Goal: Task Accomplishment & Management: Complete application form

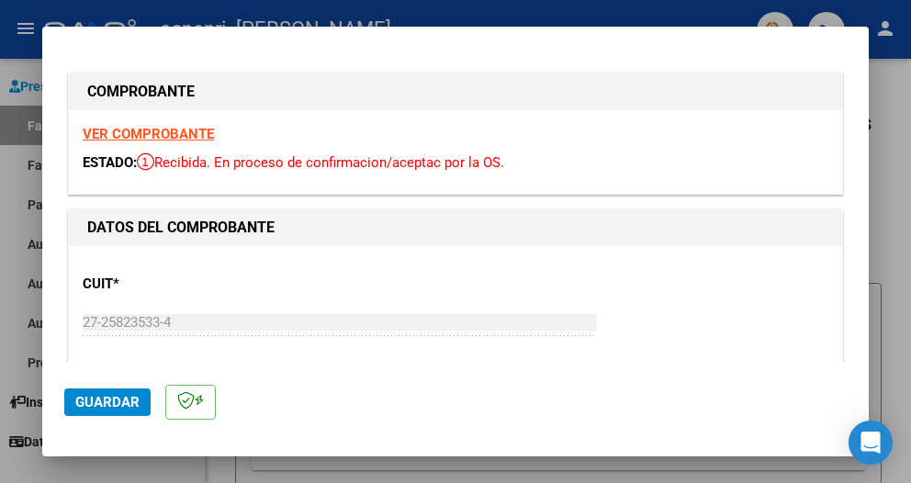
click at [96, 397] on span "Guardar" at bounding box center [107, 402] width 64 height 17
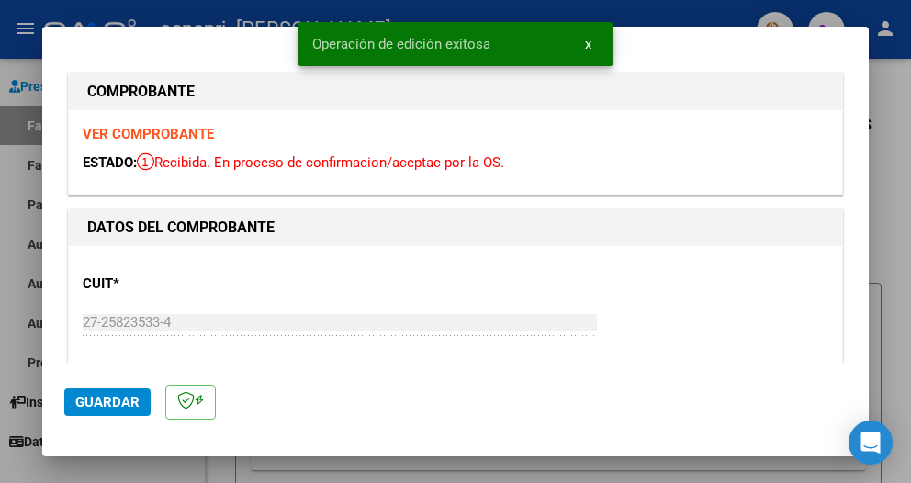
click at [13, 199] on div at bounding box center [455, 241] width 911 height 483
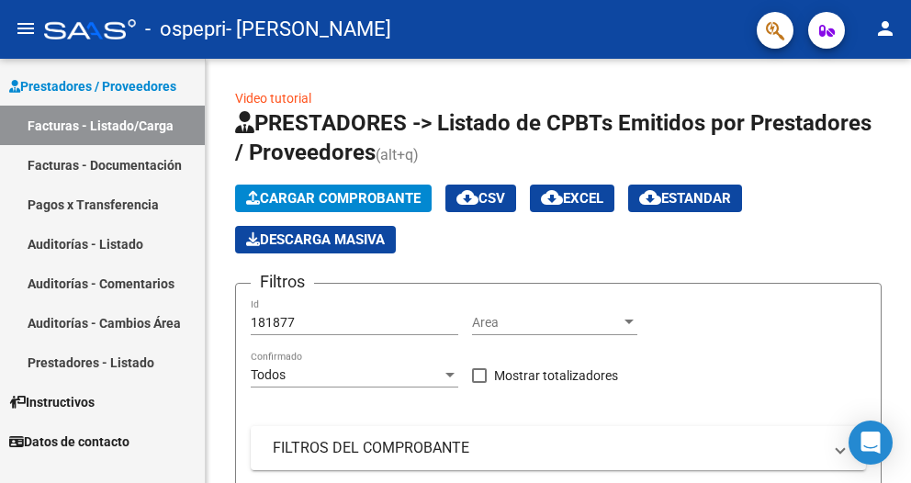
click at [104, 170] on link "Facturas - Documentación" at bounding box center [102, 165] width 205 height 40
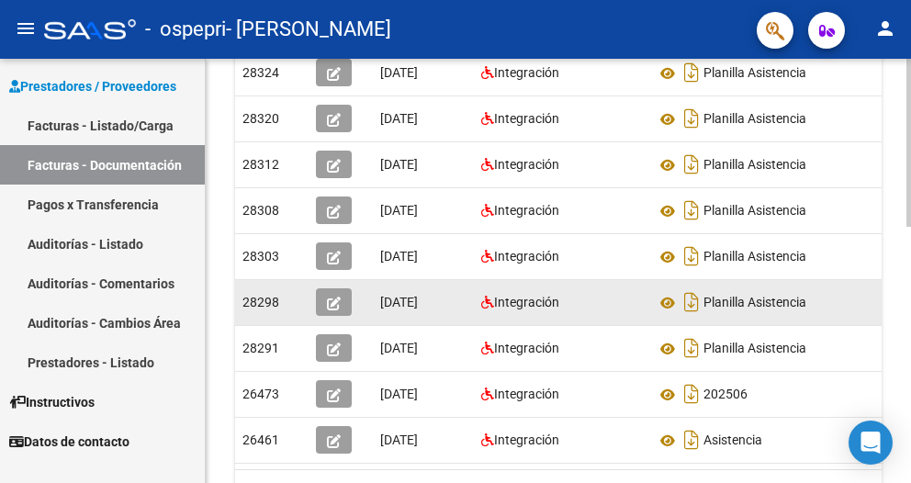
scroll to position [643, 0]
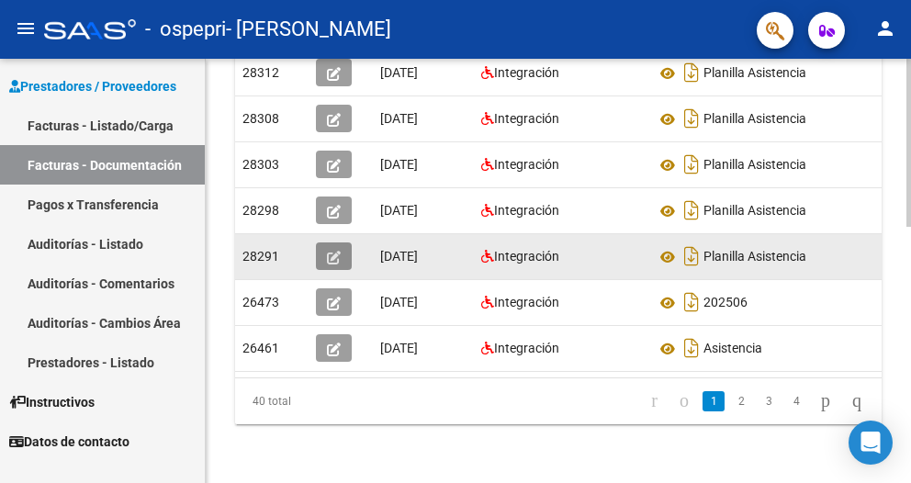
click at [333, 260] on icon "button" at bounding box center [334, 258] width 14 height 14
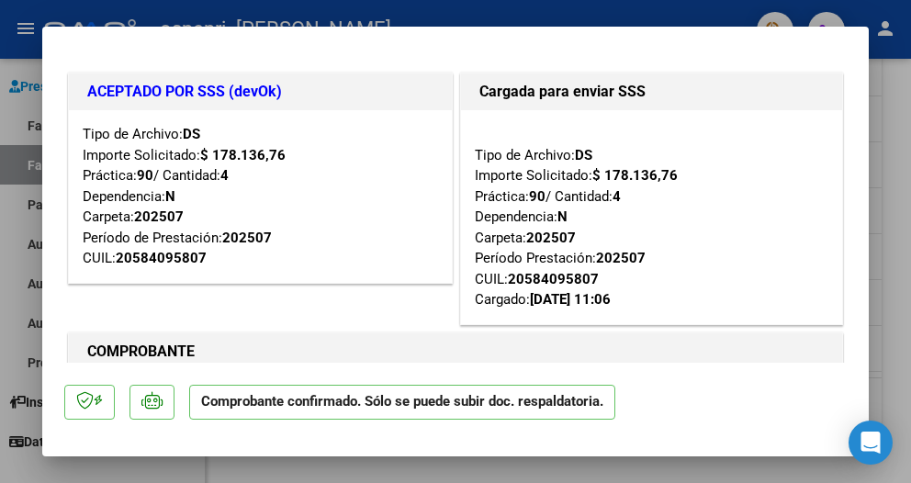
click at [897, 142] on div at bounding box center [455, 241] width 911 height 483
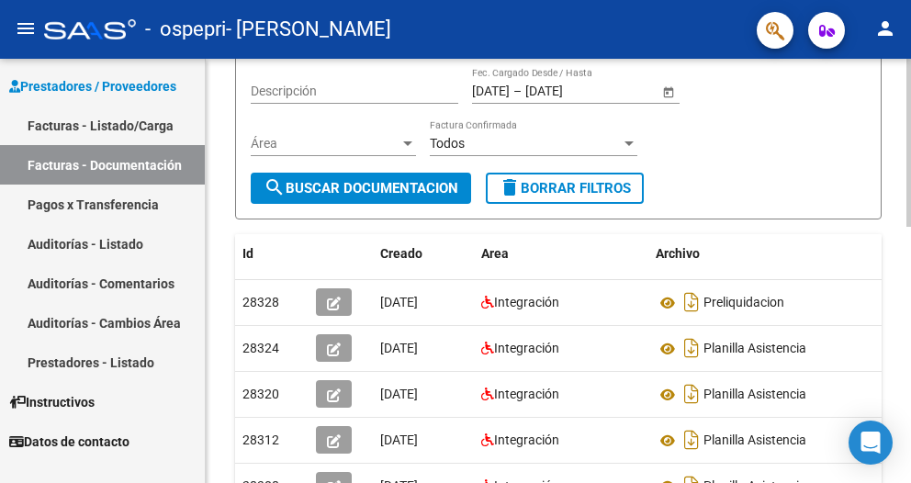
scroll to position [184, 0]
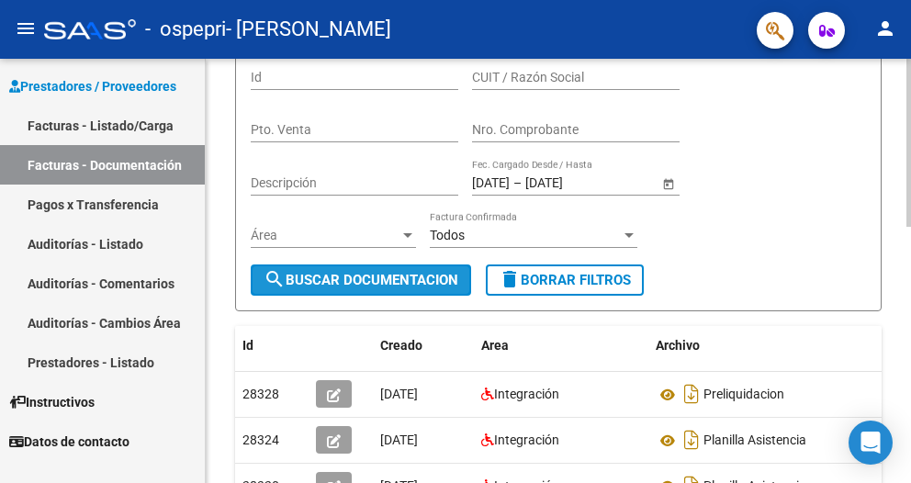
click at [417, 277] on span "search Buscar Documentacion" at bounding box center [361, 280] width 195 height 17
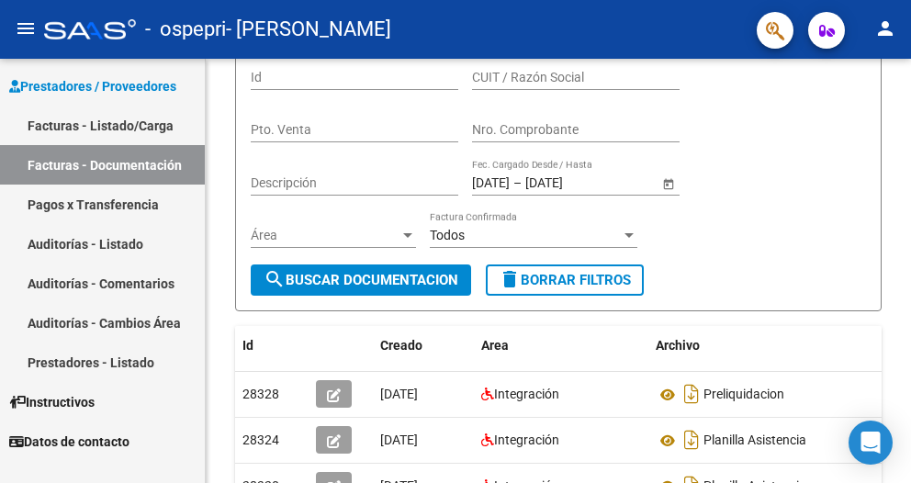
click at [107, 157] on link "Facturas - Documentación" at bounding box center [102, 165] width 205 height 40
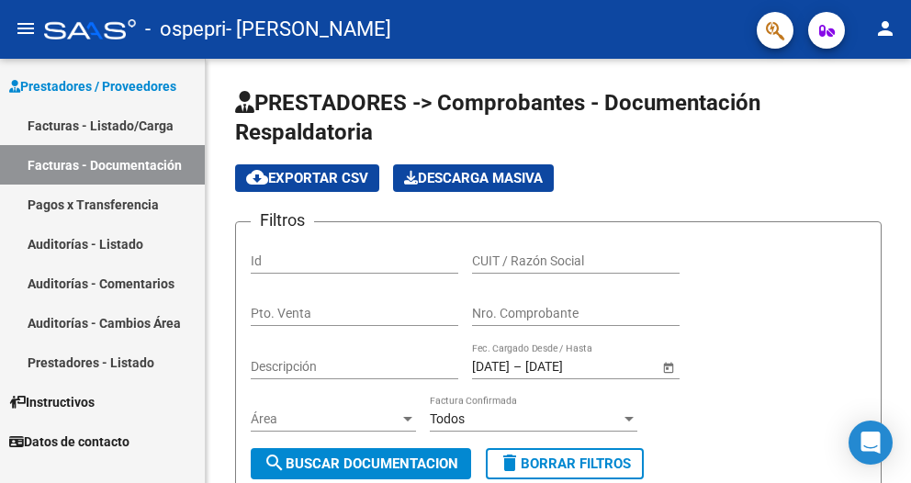
click at [138, 127] on link "Facturas - Listado/Carga" at bounding box center [102, 126] width 205 height 40
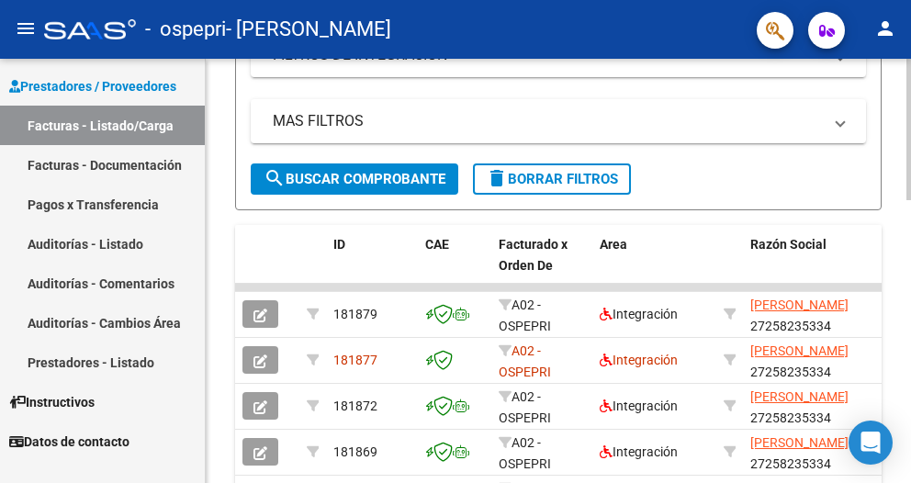
scroll to position [551, 0]
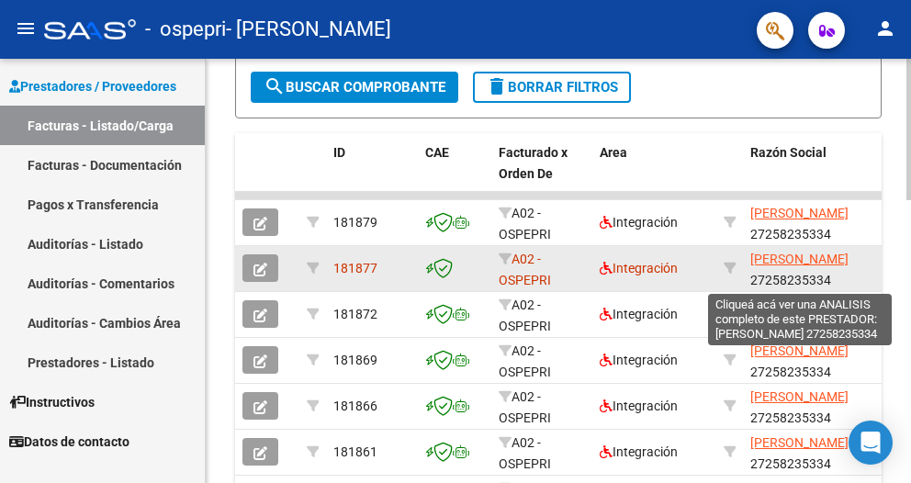
click at [790, 266] on span "[PERSON_NAME]" at bounding box center [800, 259] width 98 height 15
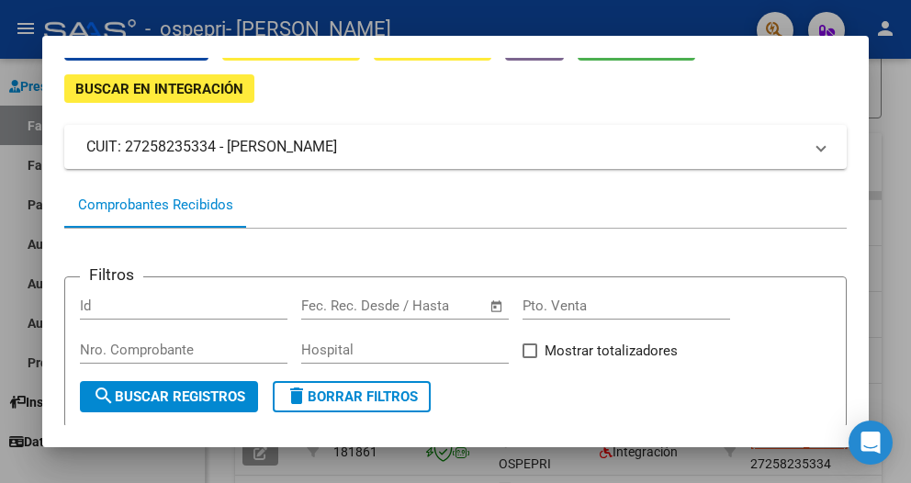
scroll to position [0, 0]
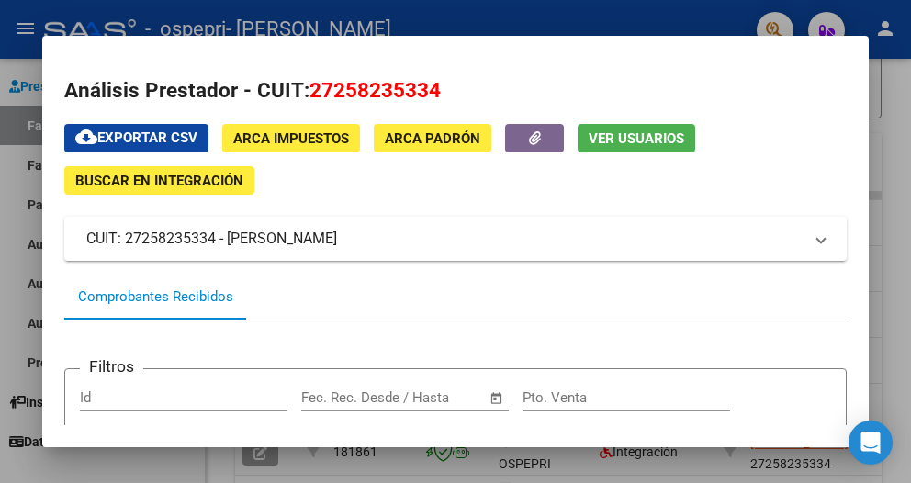
click at [897, 283] on div at bounding box center [455, 241] width 911 height 483
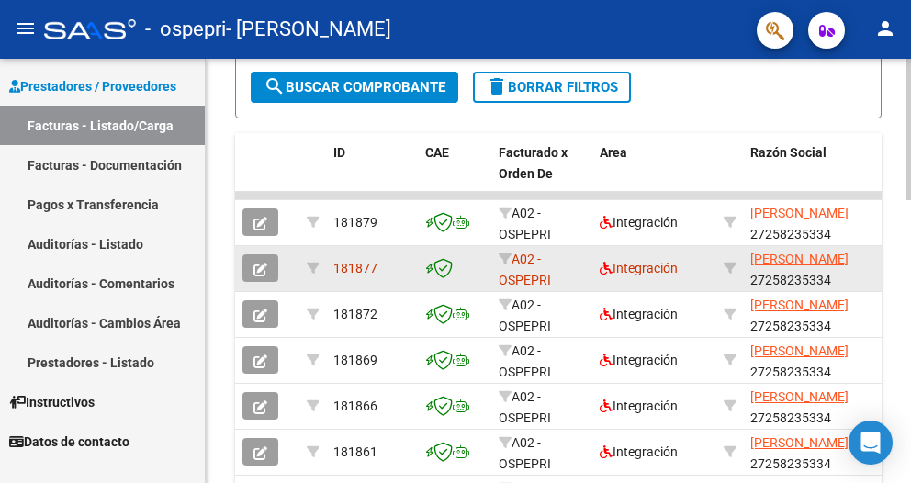
click at [265, 267] on icon "button" at bounding box center [261, 270] width 14 height 14
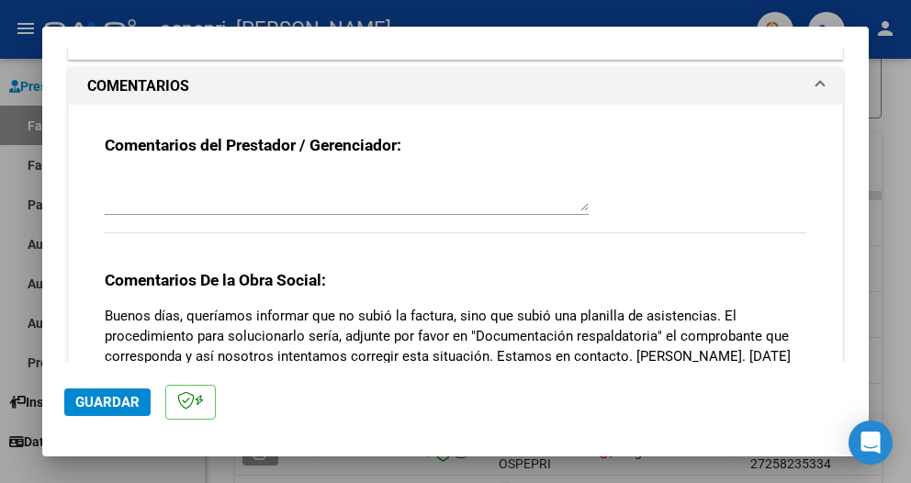
scroll to position [1654, 0]
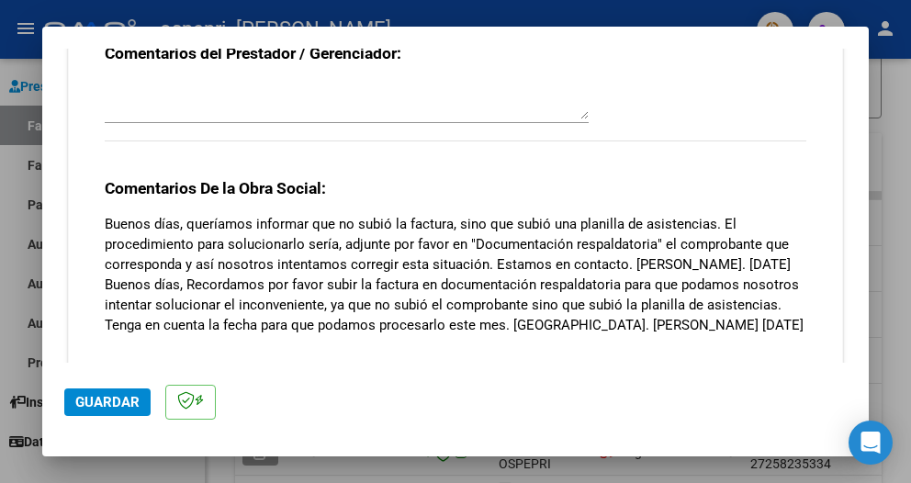
click at [888, 120] on div at bounding box center [455, 241] width 911 height 483
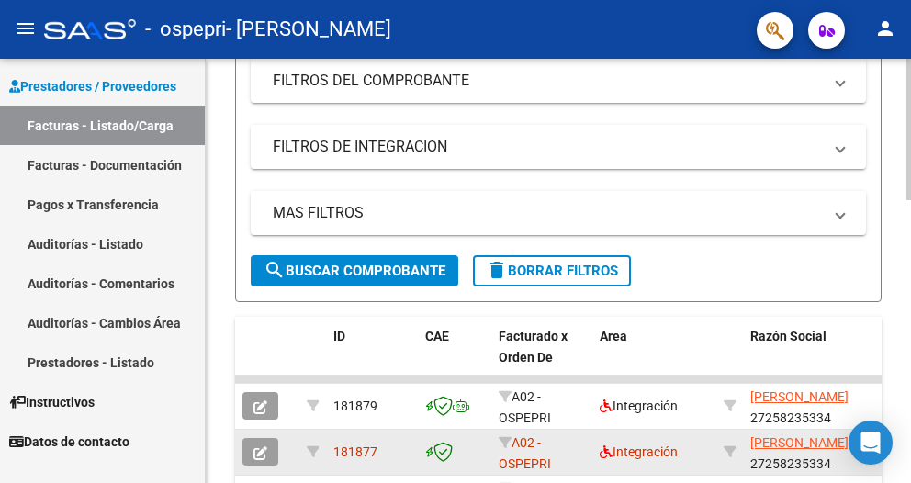
scroll to position [184, 0]
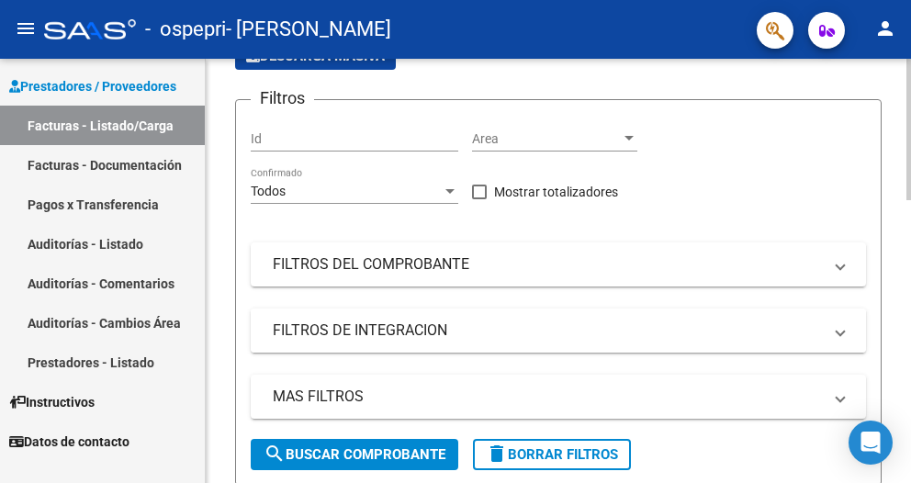
click at [378, 333] on mat-panel-title "FILTROS DE INTEGRACION" at bounding box center [547, 331] width 549 height 20
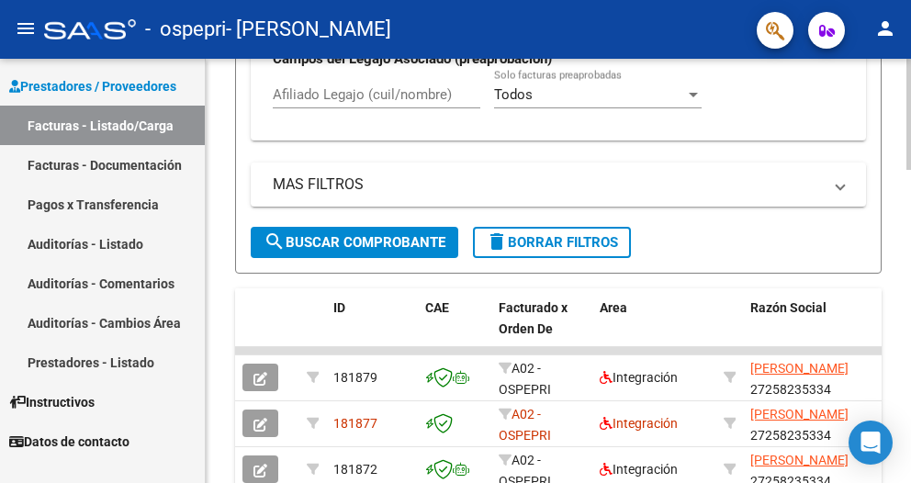
scroll to position [919, 0]
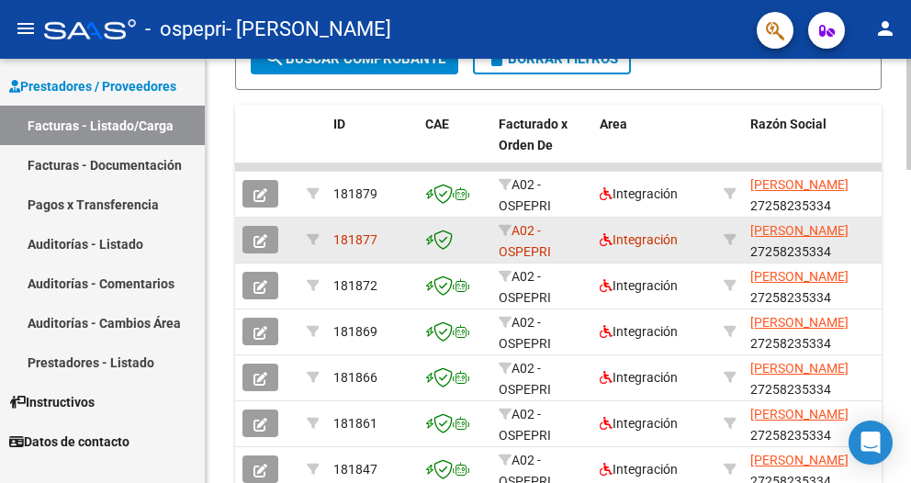
click at [268, 239] on button "button" at bounding box center [261, 240] width 36 height 28
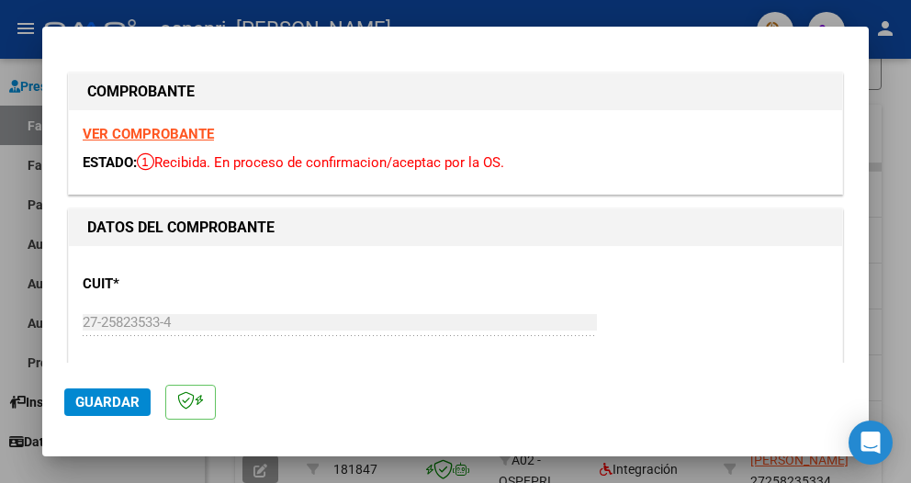
click at [885, 297] on div at bounding box center [455, 241] width 911 height 483
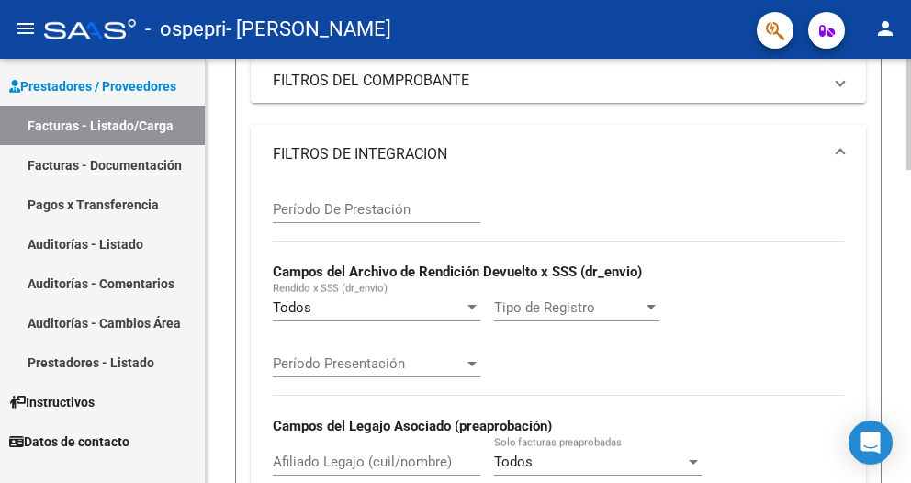
scroll to position [276, 0]
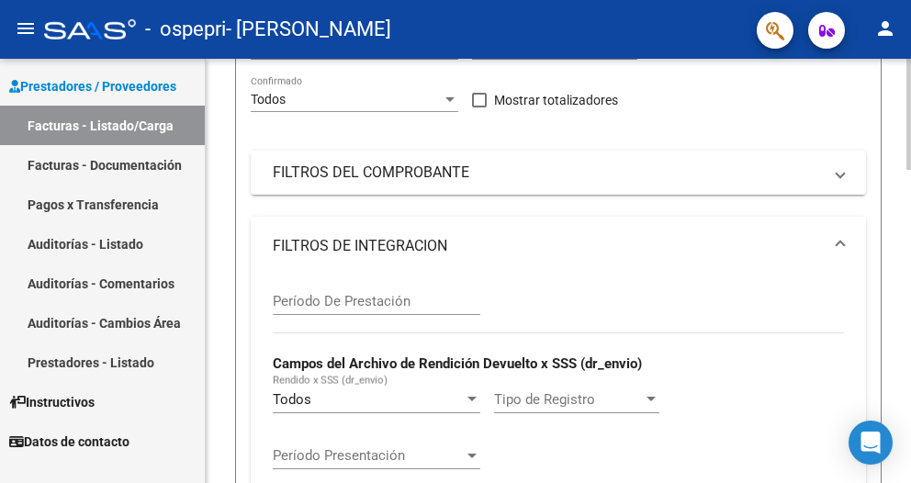
click at [836, 166] on span "FILTROS DEL COMPROBANTE" at bounding box center [555, 173] width 564 height 20
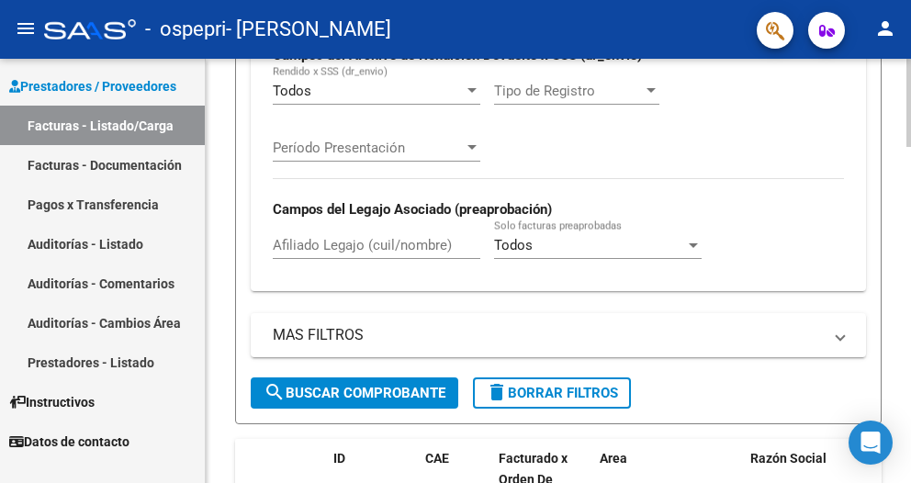
scroll to position [1102, 0]
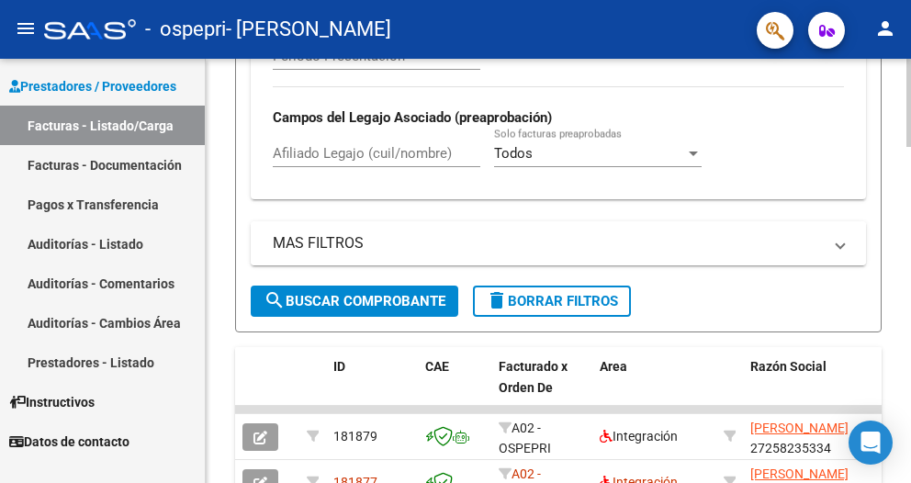
click at [849, 247] on mat-expansion-panel-header "MAS FILTROS" at bounding box center [558, 243] width 615 height 44
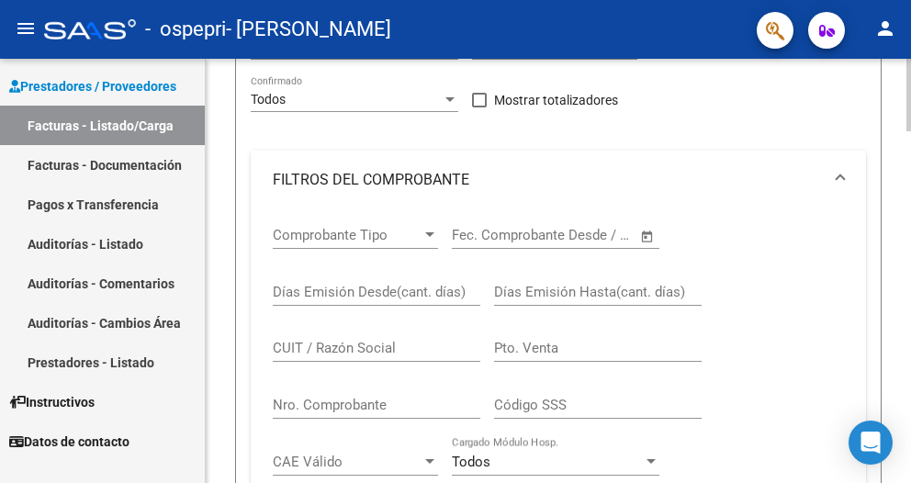
scroll to position [0, 0]
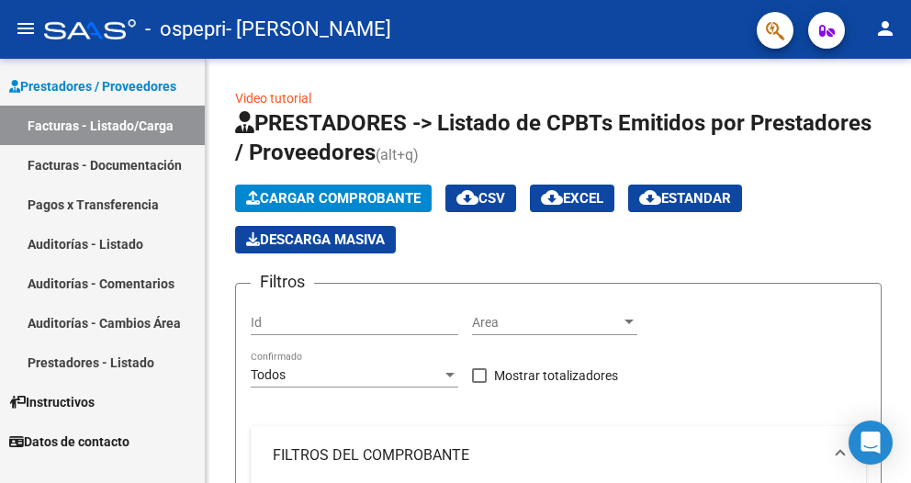
click at [110, 171] on link "Facturas - Documentación" at bounding box center [102, 165] width 205 height 40
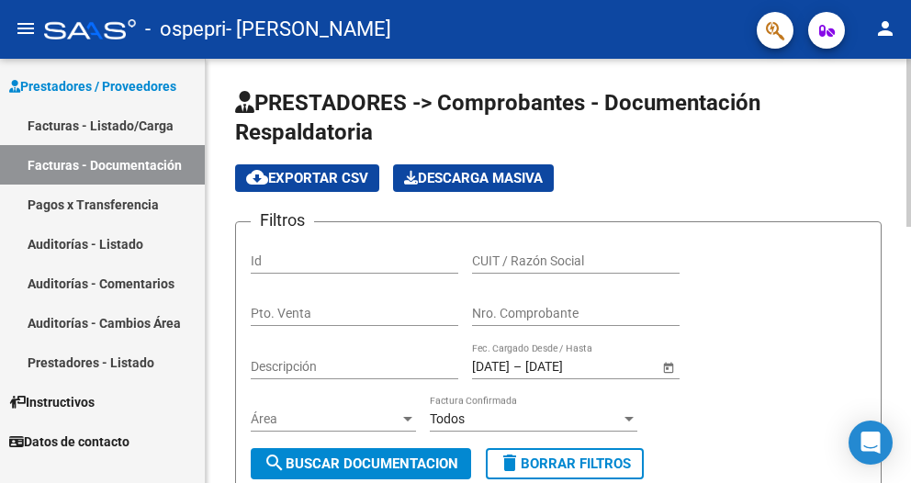
click at [325, 179] on span "cloud_download Exportar CSV" at bounding box center [307, 178] width 122 height 17
click at [285, 257] on input "Id" at bounding box center [355, 262] width 208 height 16
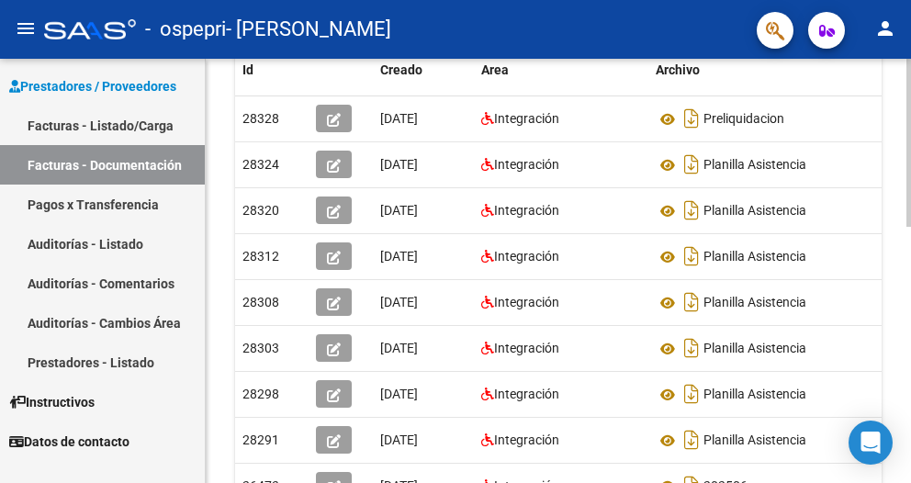
scroll to position [367, 0]
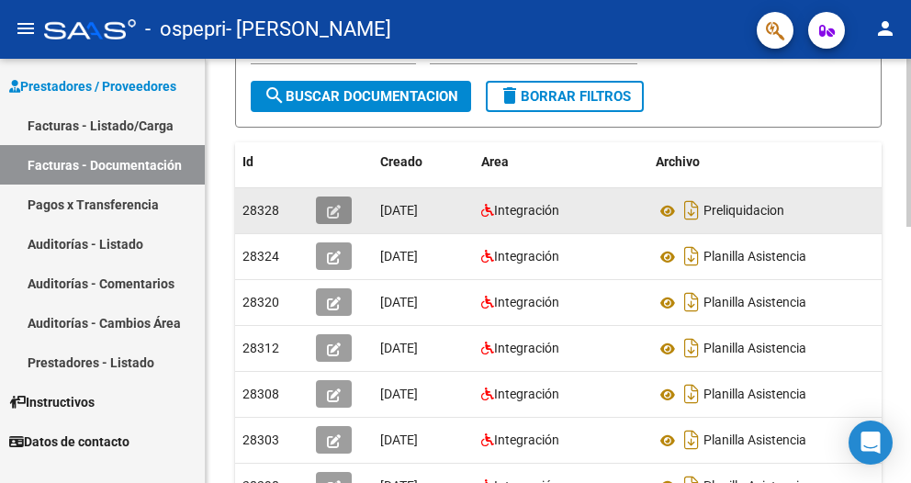
click at [341, 212] on button "button" at bounding box center [334, 211] width 36 height 28
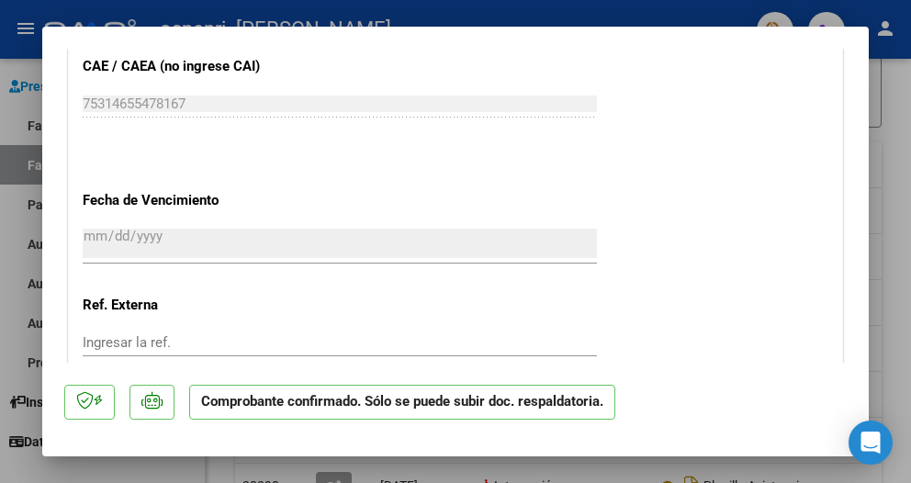
scroll to position [827, 0]
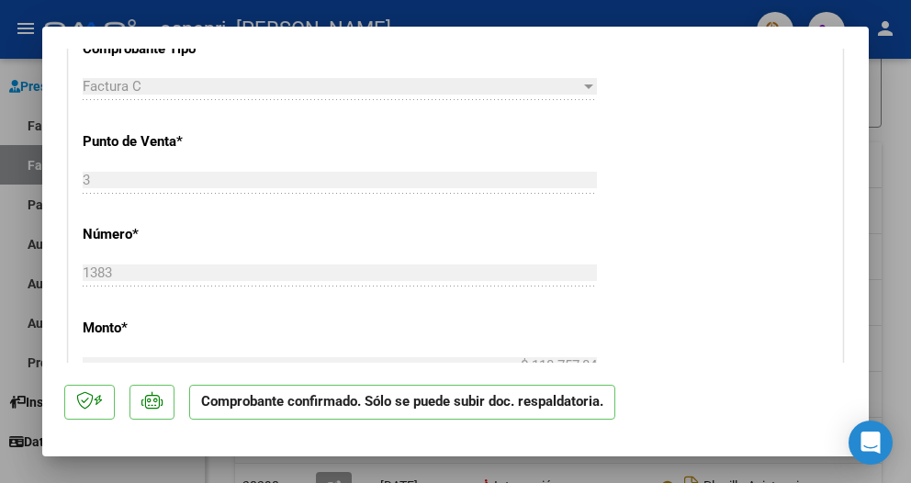
click at [878, 152] on div at bounding box center [455, 241] width 911 height 483
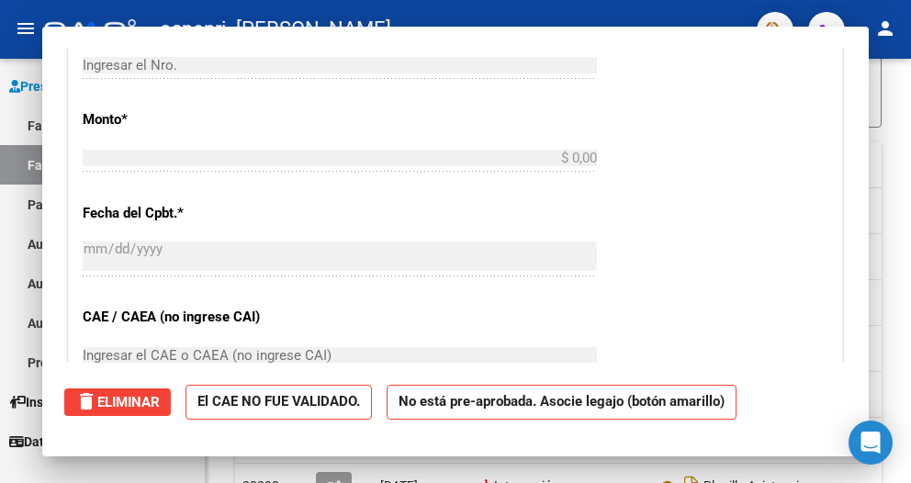
scroll to position [0, 0]
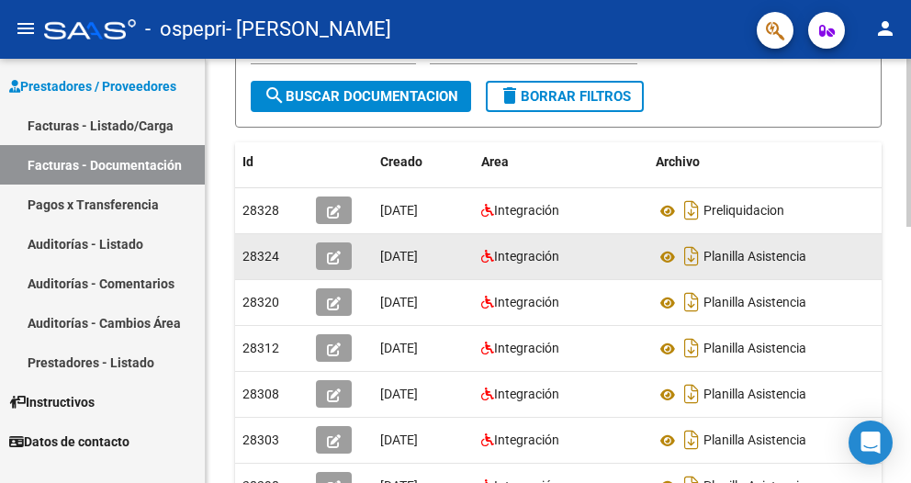
click at [331, 254] on icon "button" at bounding box center [334, 258] width 14 height 14
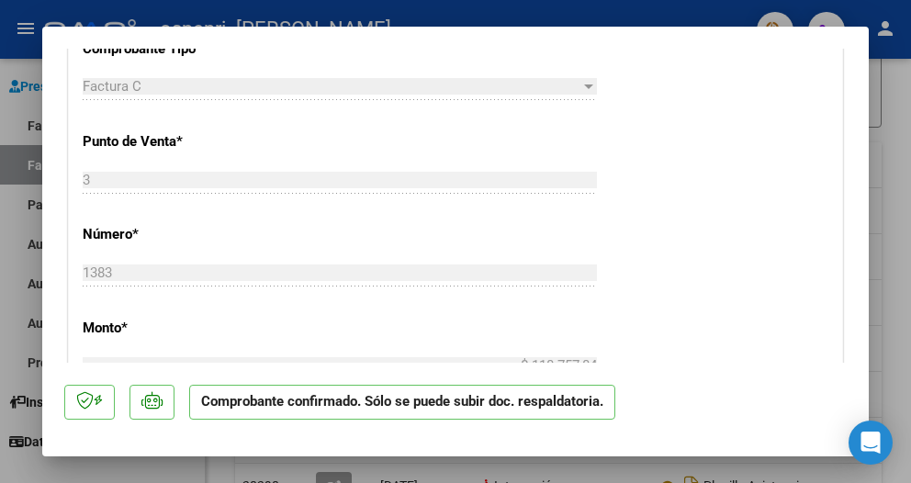
scroll to position [735, 0]
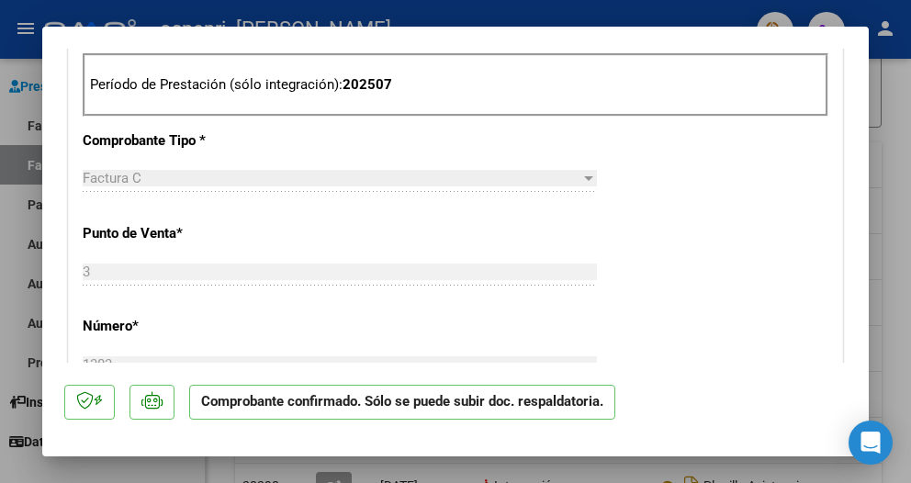
click at [901, 280] on div at bounding box center [455, 241] width 911 height 483
type input "$ 0,00"
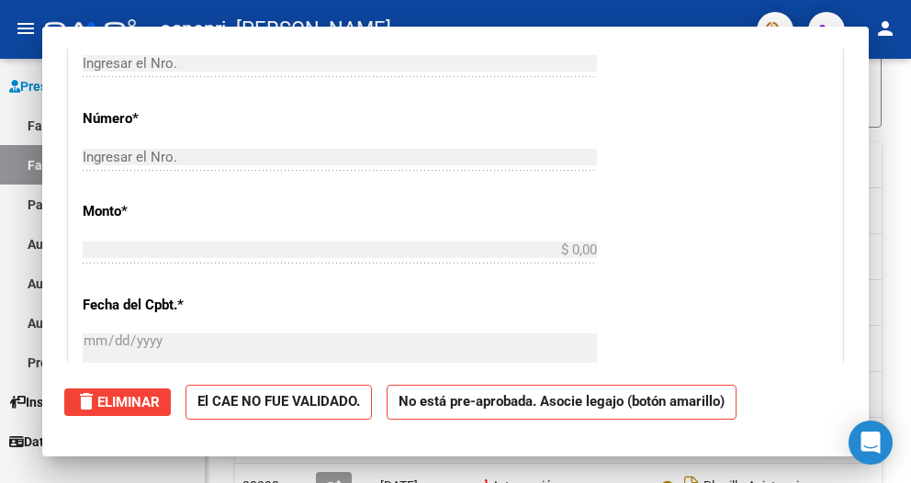
scroll to position [0, 0]
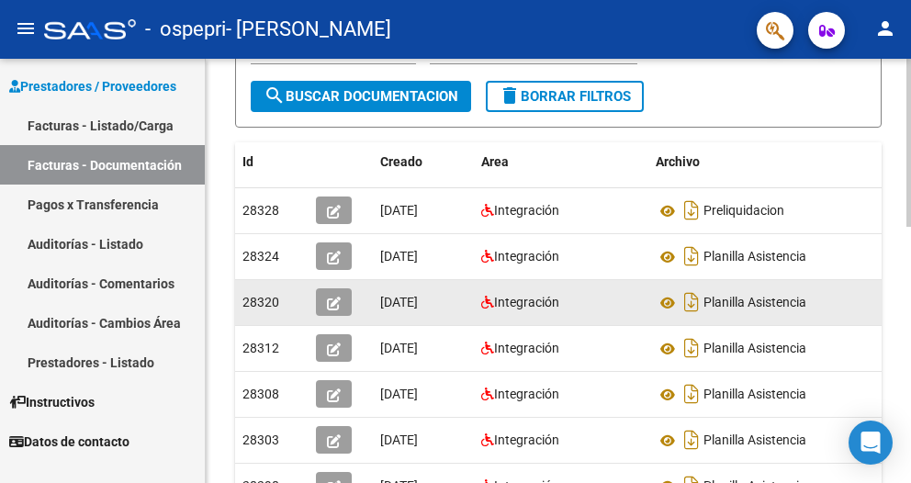
click at [418, 296] on span "[DATE]" at bounding box center [399, 302] width 38 height 15
click at [340, 308] on icon "button" at bounding box center [334, 304] width 14 height 14
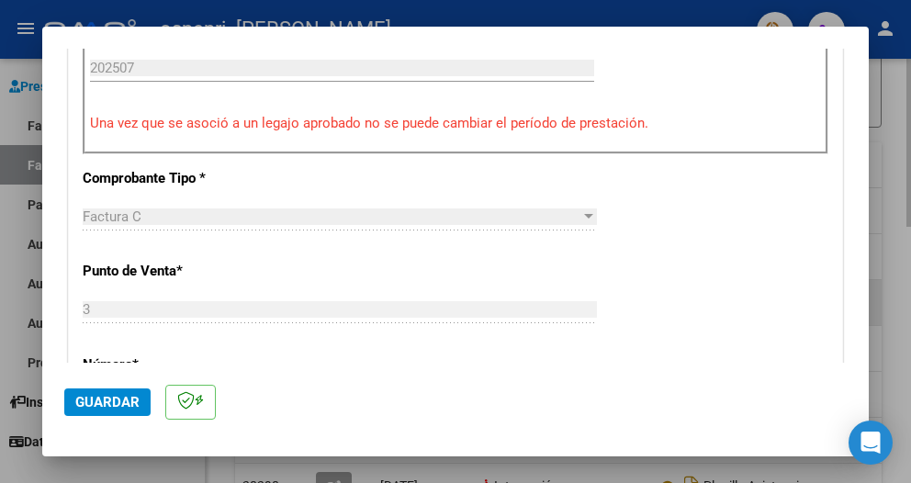
scroll to position [459, 0]
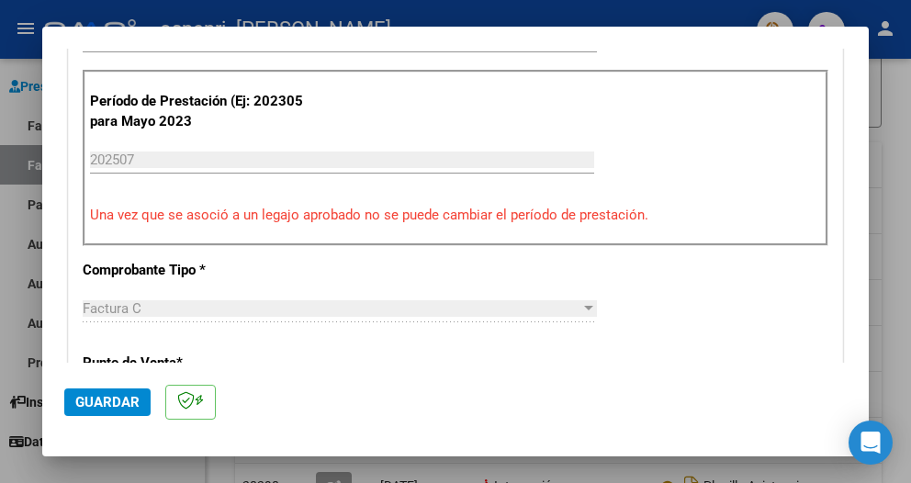
click at [890, 288] on div at bounding box center [455, 241] width 911 height 483
type input "$ 0,00"
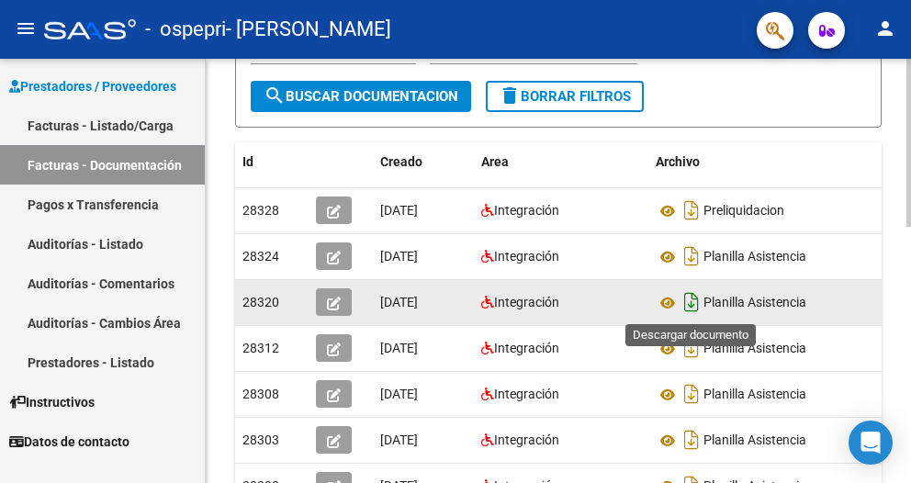
click at [694, 303] on icon "Descargar documento" at bounding box center [692, 302] width 24 height 29
click at [895, 313] on div "PRESTADORES -> Comprobantes - Documentación Respaldatoria cloud_download Export…" at bounding box center [559, 224] width 706 height 1067
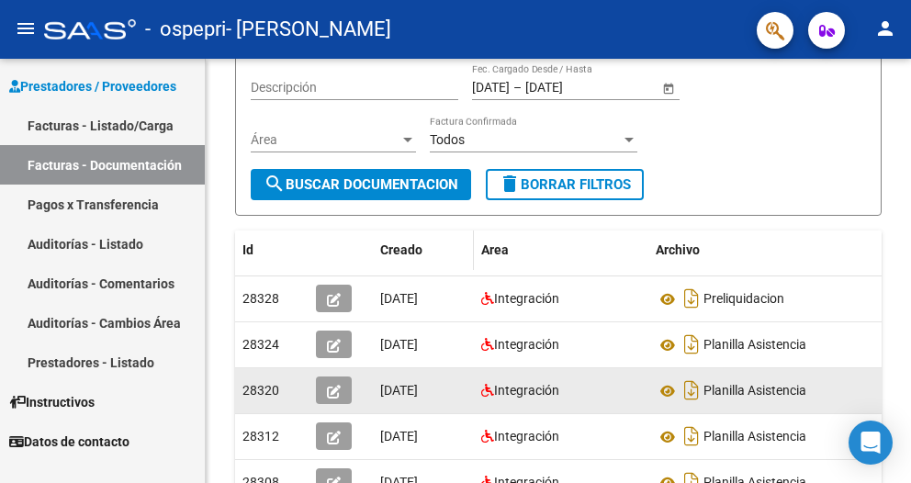
scroll to position [371, 0]
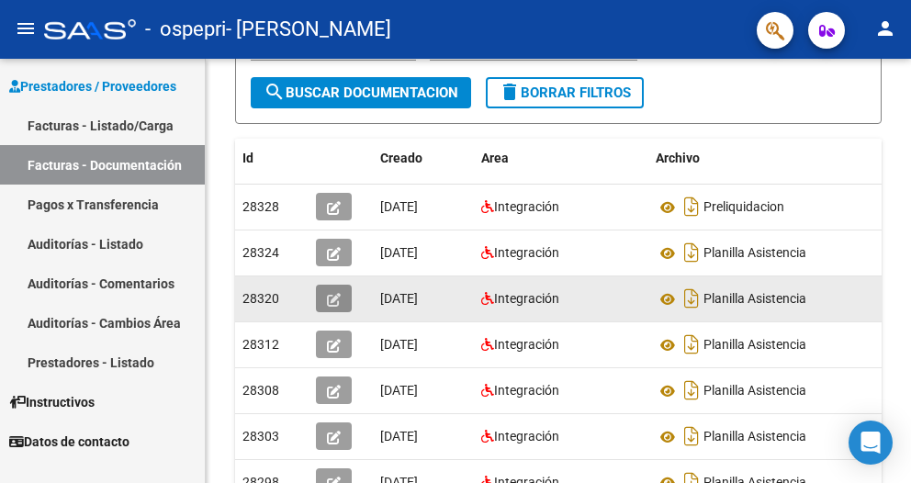
click at [329, 297] on icon "button" at bounding box center [334, 300] width 14 height 14
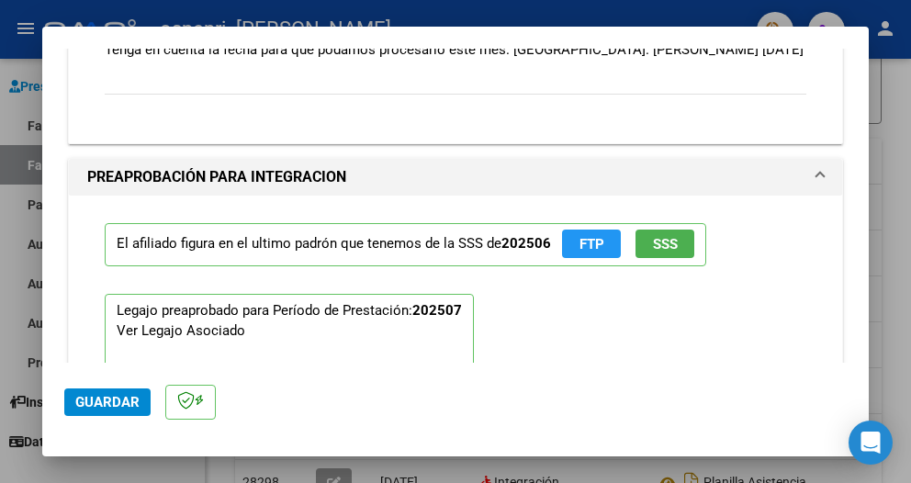
scroll to position [2113, 0]
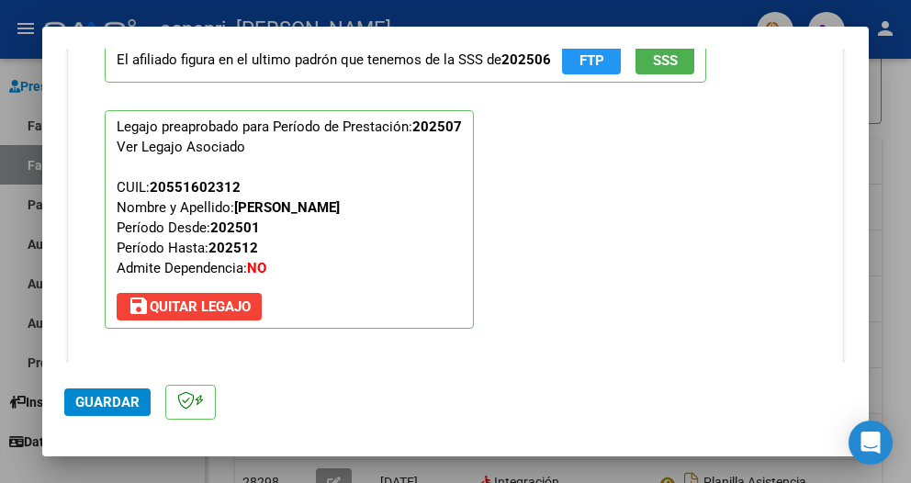
click at [891, 166] on div at bounding box center [455, 241] width 911 height 483
type input "$ 0,00"
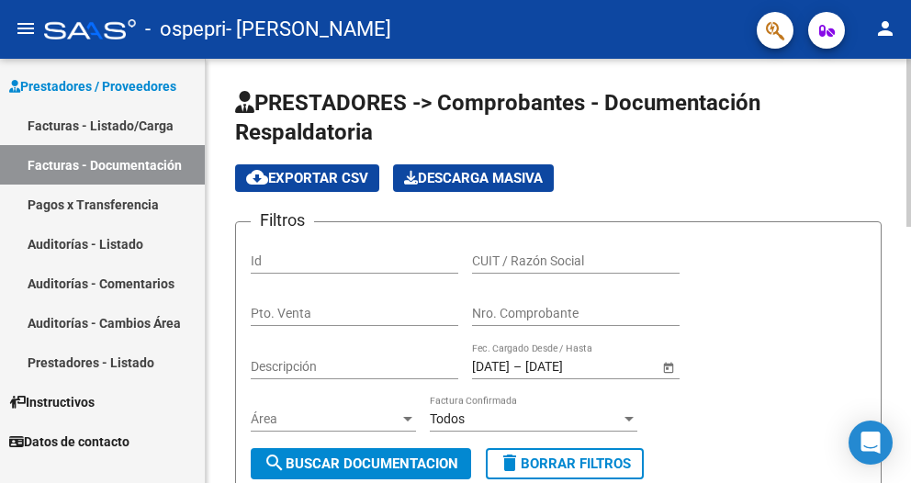
scroll to position [184, 0]
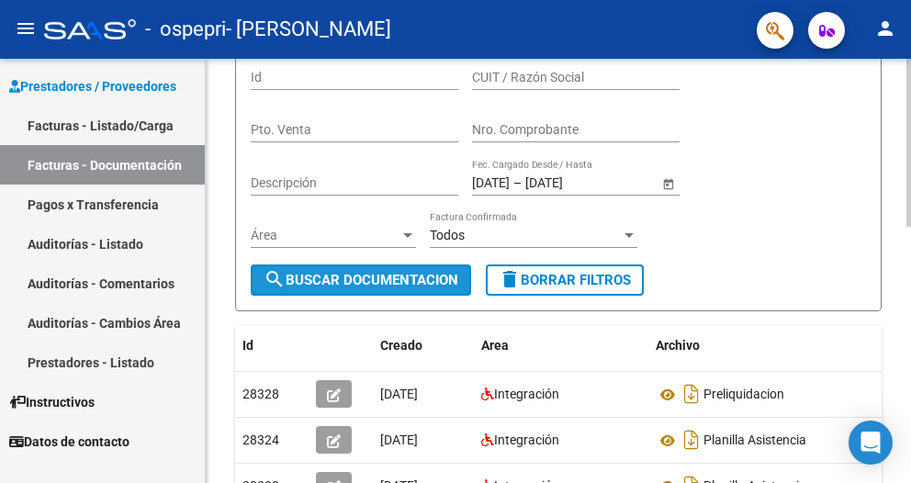
click at [382, 280] on span "search Buscar Documentacion" at bounding box center [361, 280] width 195 height 17
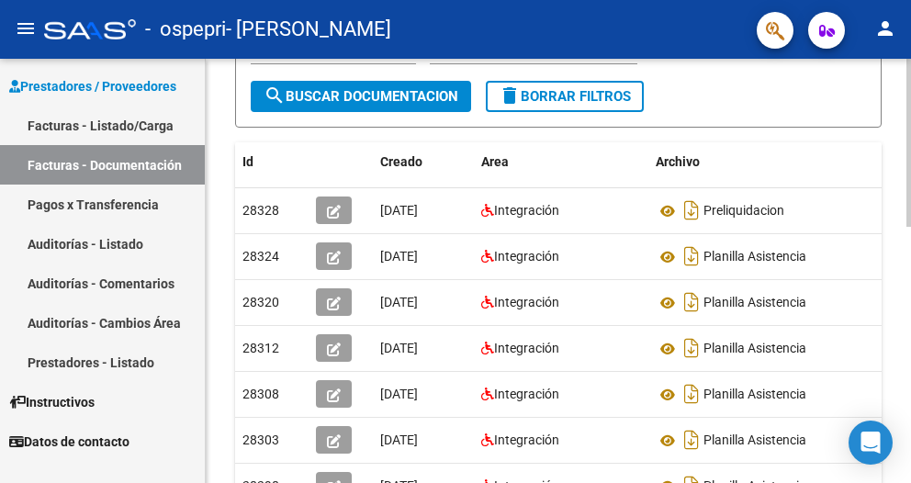
scroll to position [276, 0]
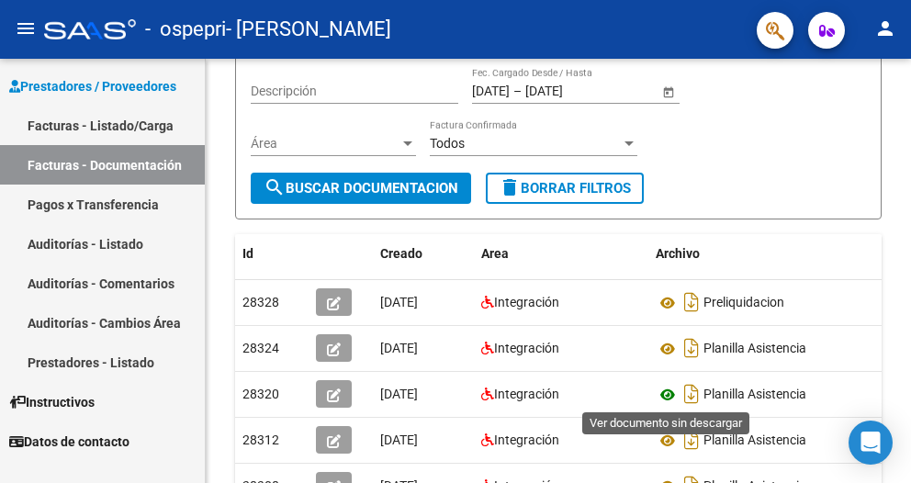
click at [666, 389] on icon at bounding box center [668, 395] width 24 height 22
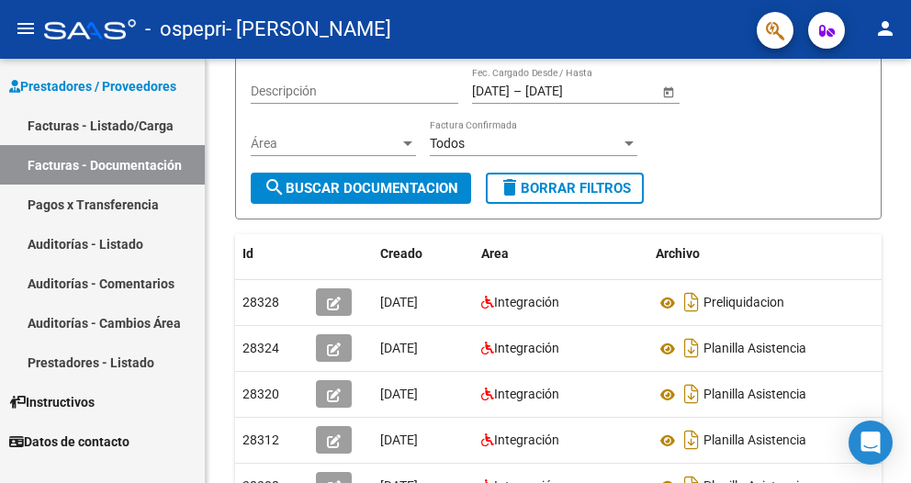
scroll to position [459, 0]
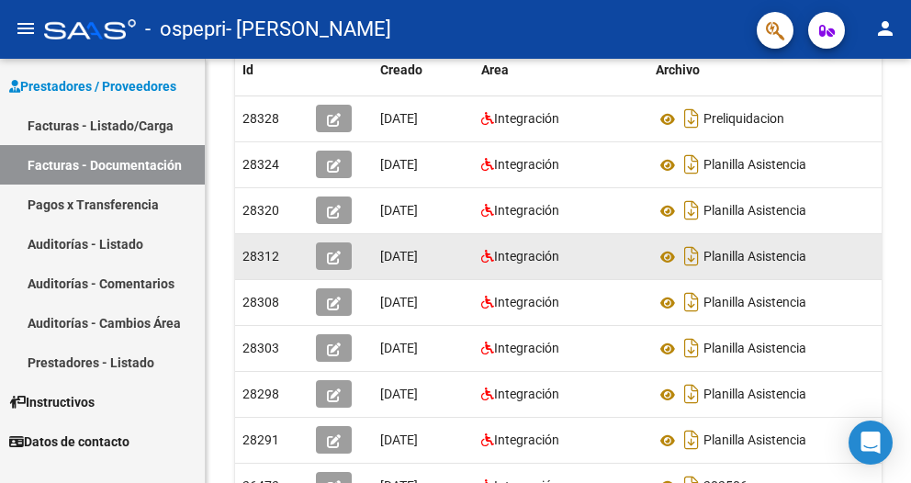
click at [329, 254] on icon "button" at bounding box center [334, 258] width 14 height 14
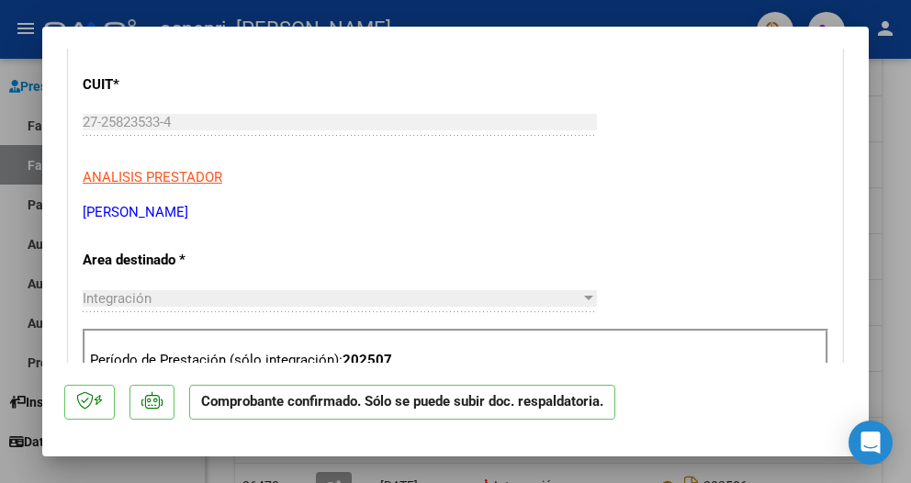
scroll to position [367, 0]
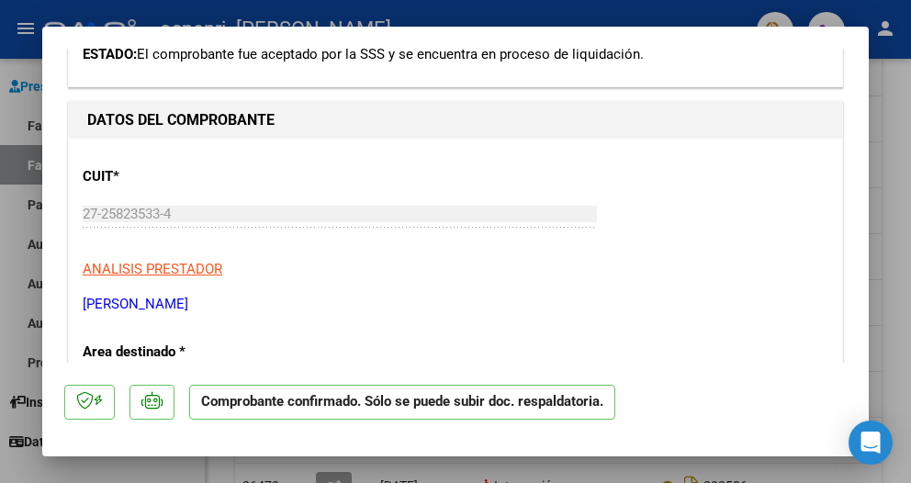
click at [882, 211] on div at bounding box center [455, 241] width 911 height 483
type input "$ 0,00"
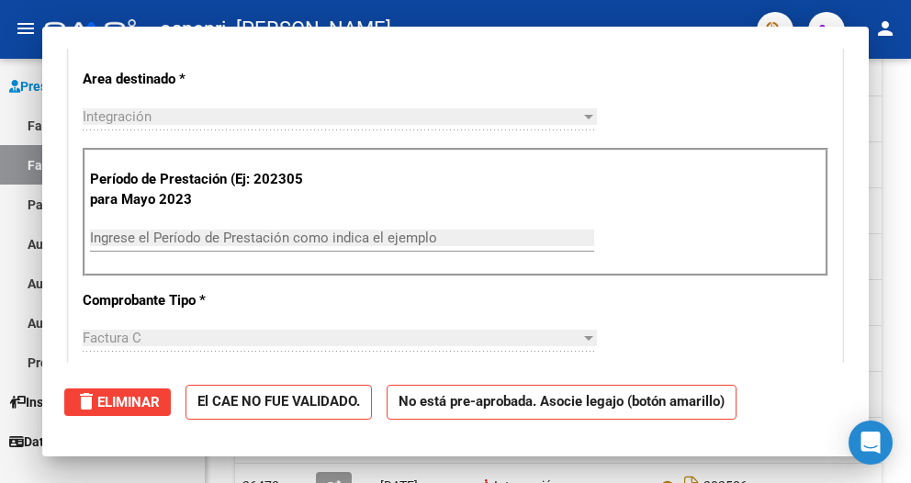
scroll to position [0, 0]
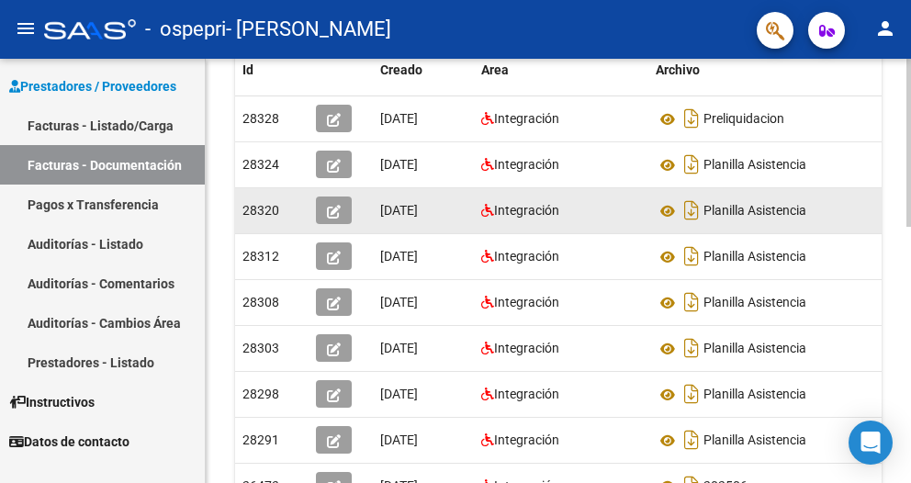
click at [325, 209] on button "button" at bounding box center [334, 211] width 36 height 28
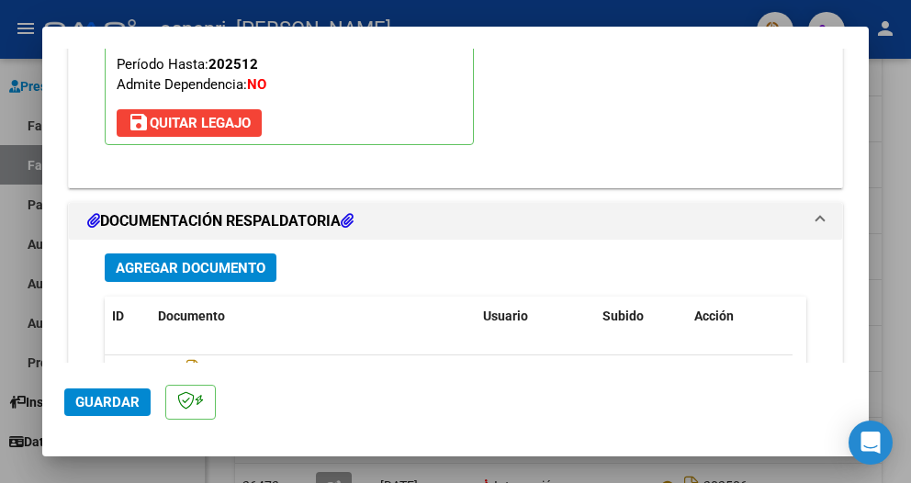
scroll to position [2388, 0]
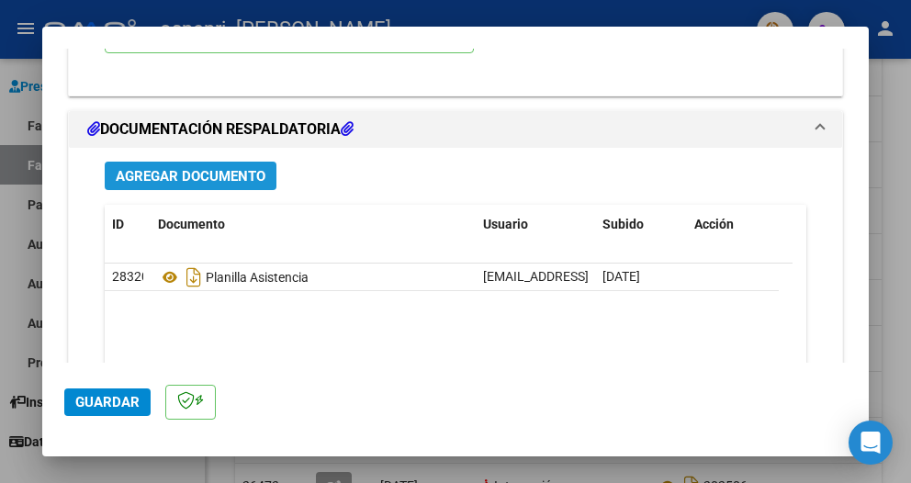
click at [226, 185] on span "Agregar Documento" at bounding box center [191, 176] width 150 height 17
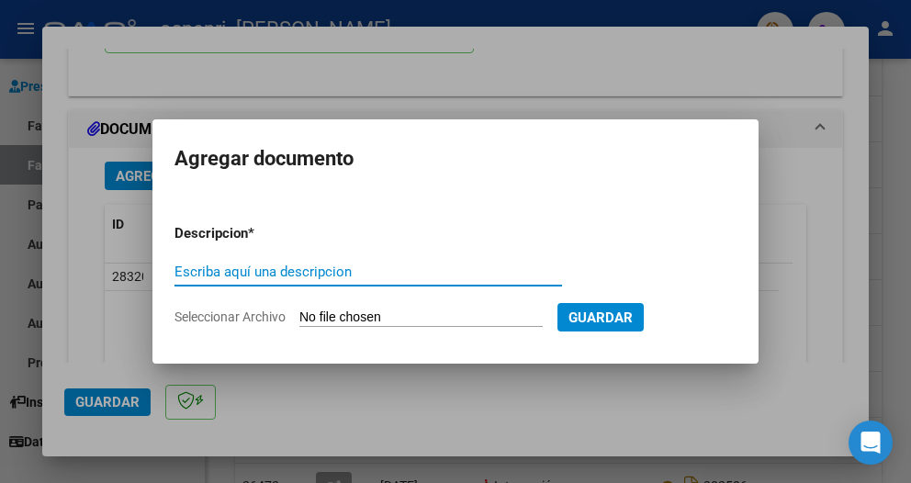
click at [208, 270] on input "Escriba aquí una descripcion" at bounding box center [369, 272] width 388 height 17
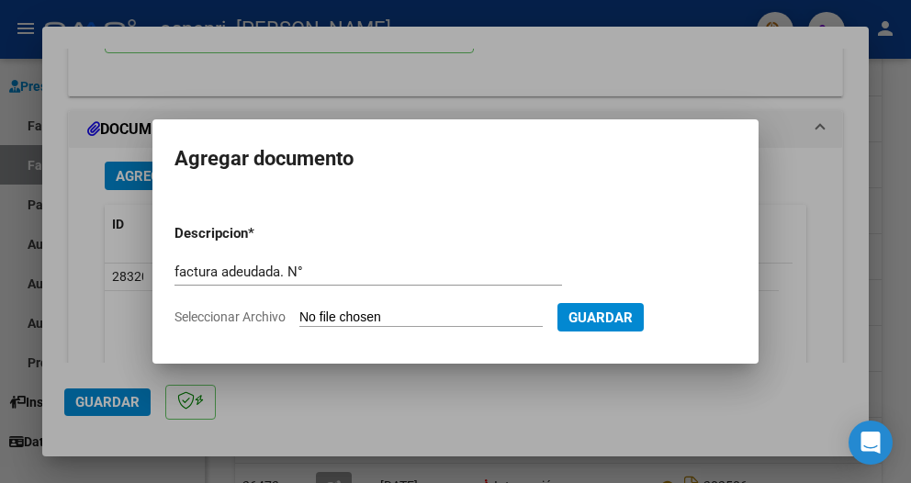
click at [321, 264] on input "factura adeudada. N°" at bounding box center [369, 272] width 388 height 17
type input "factura adeudada. N° 1382"
click at [347, 314] on input "Seleccionar Archivo" at bounding box center [420, 318] width 243 height 17
type input "C:\fakepath\27258235334_011_00003_00001382 (1).pdf"
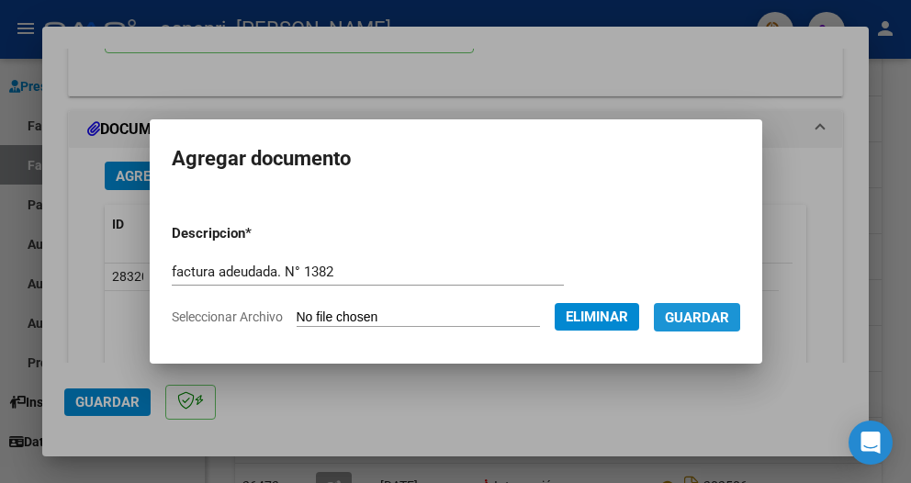
click at [704, 313] on span "Guardar" at bounding box center [697, 318] width 64 height 17
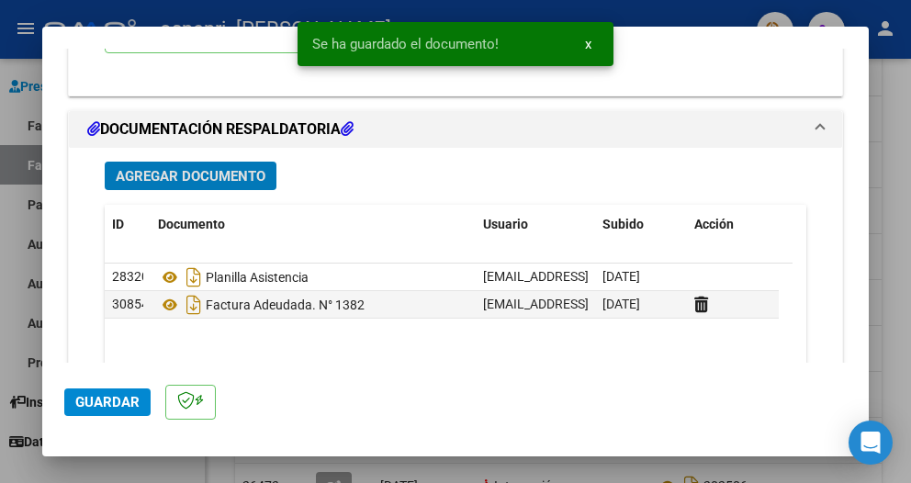
click at [92, 401] on span "Guardar" at bounding box center [107, 402] width 64 height 17
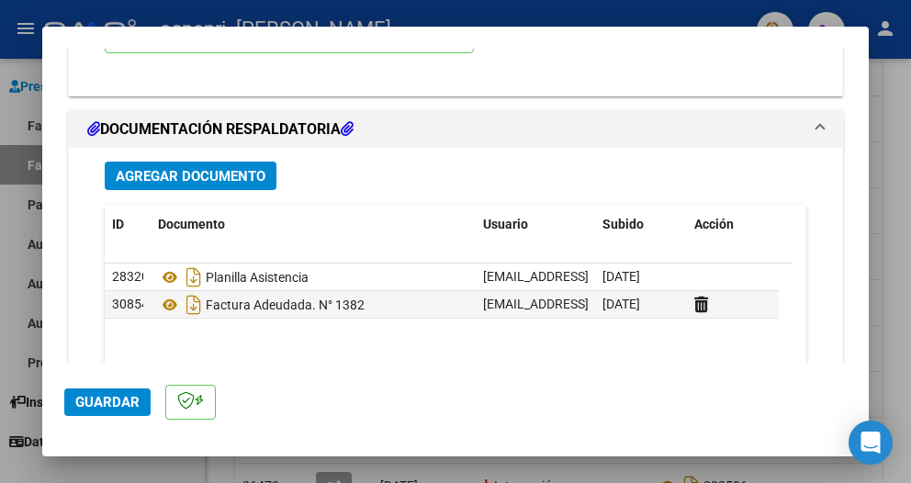
click at [881, 120] on div at bounding box center [455, 241] width 911 height 483
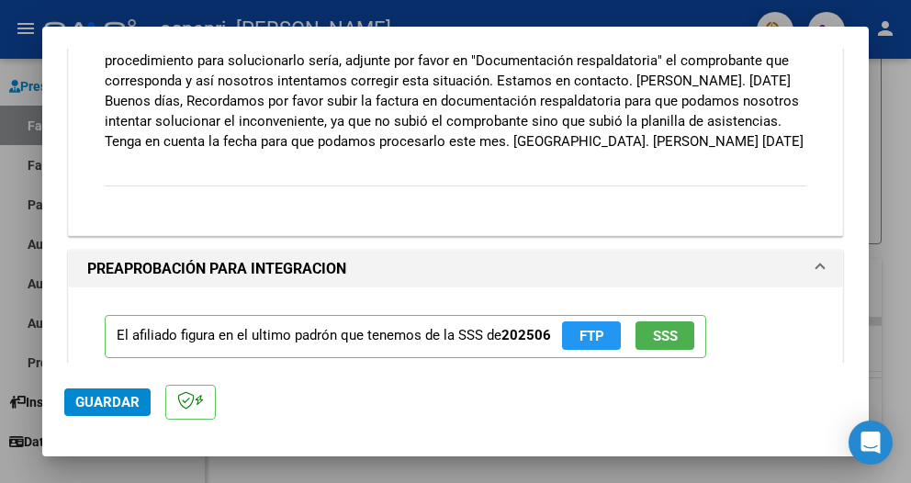
scroll to position [1745, 0]
